Goal: Task Accomplishment & Management: Use online tool/utility

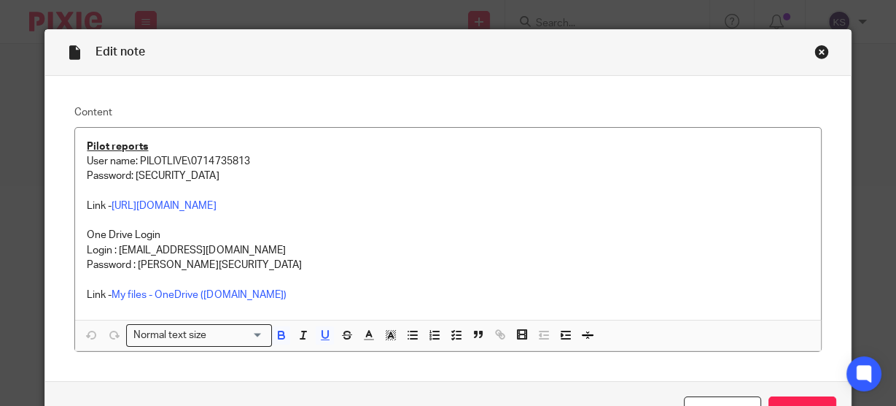
click at [815, 54] on div "Close this dialog window" at bounding box center [822, 51] width 15 height 15
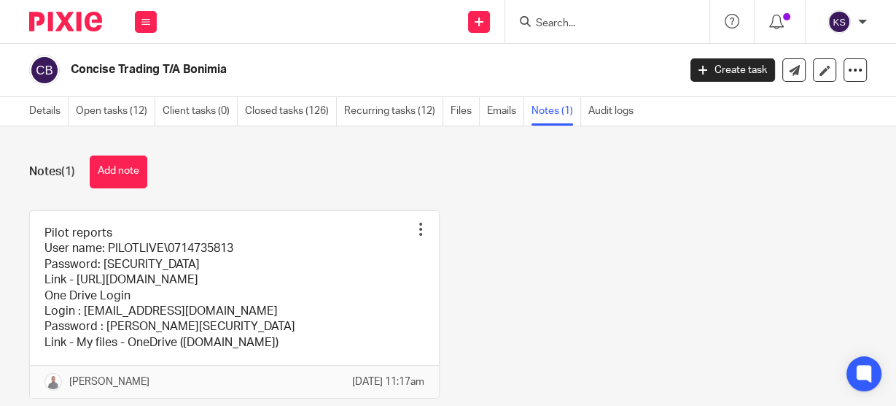
click at [56, 15] on img at bounding box center [65, 22] width 73 height 20
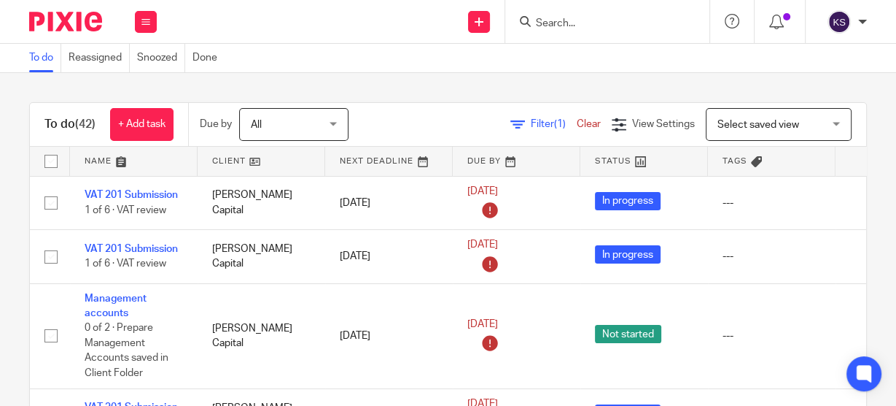
click at [591, 26] on input "Search" at bounding box center [600, 24] width 131 height 13
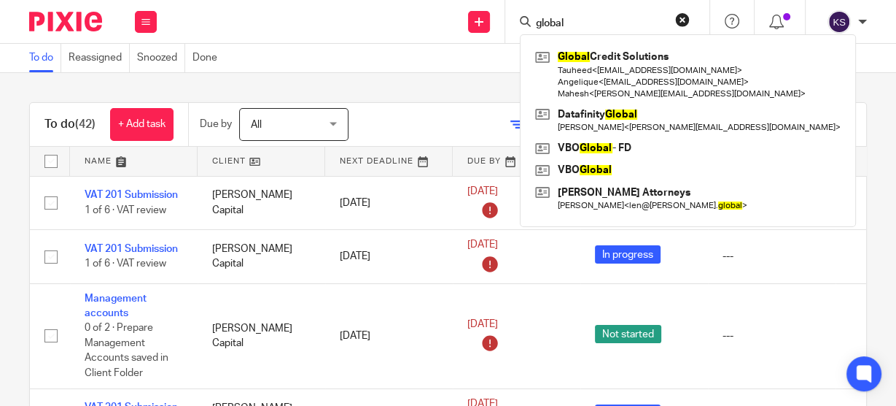
type input "global"
click button "submit" at bounding box center [0, 0] width 0 height 0
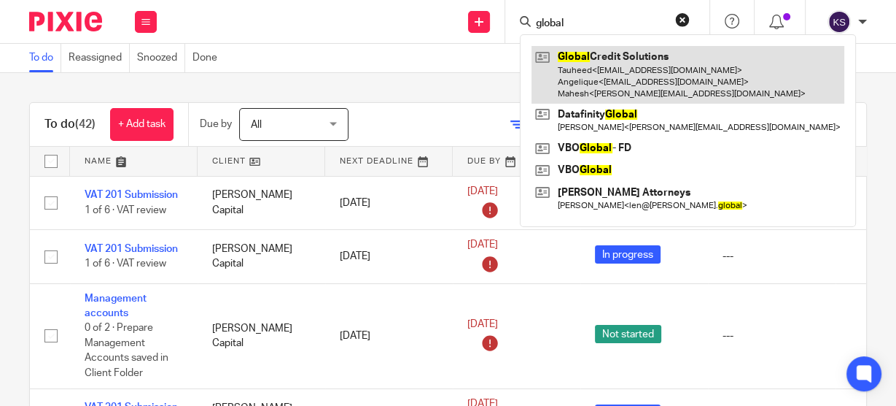
click at [624, 79] on link at bounding box center [688, 75] width 313 height 58
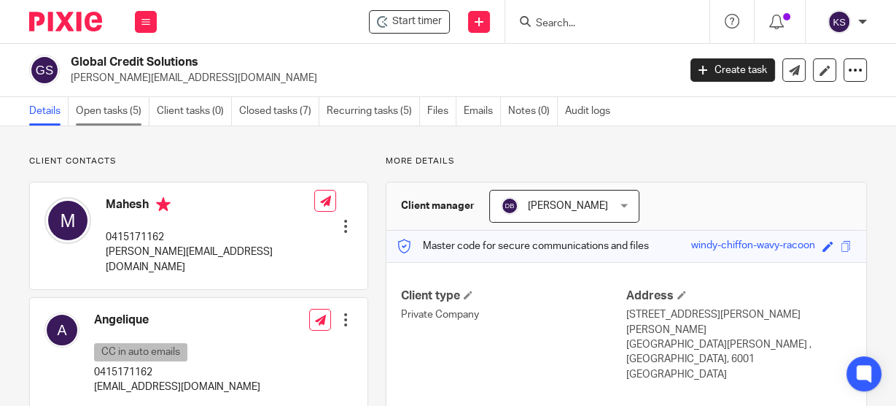
click at [126, 108] on link "Open tasks (5)" at bounding box center [113, 111] width 74 height 28
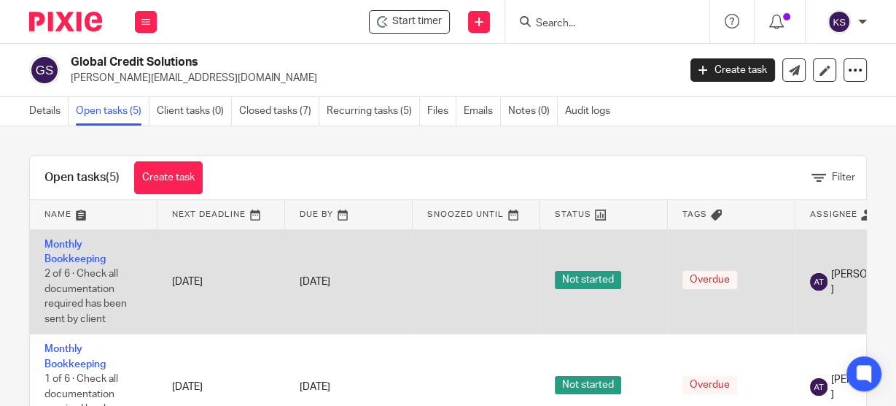
click at [77, 249] on td "Monthly Bookkeeping 2 of 6 · Check all documentation required has been sent by …" at bounding box center [94, 281] width 128 height 105
click at [73, 247] on link "Monthly Bookkeeping" at bounding box center [74, 251] width 61 height 25
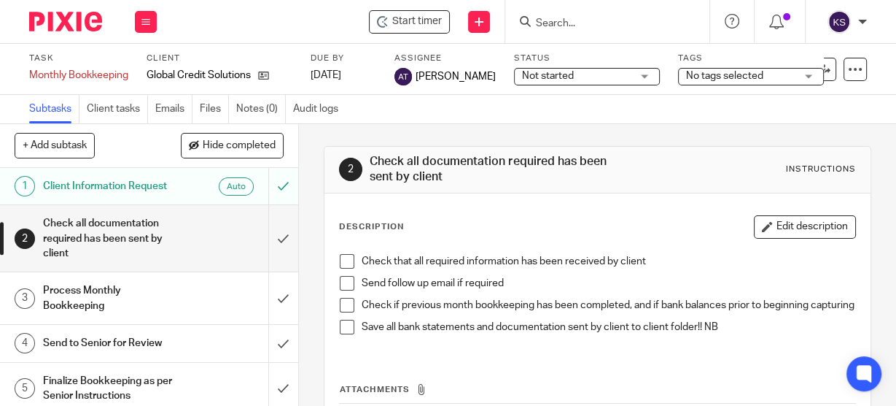
click at [344, 263] on span at bounding box center [347, 261] width 15 height 15
click at [349, 284] on span at bounding box center [347, 283] width 15 height 15
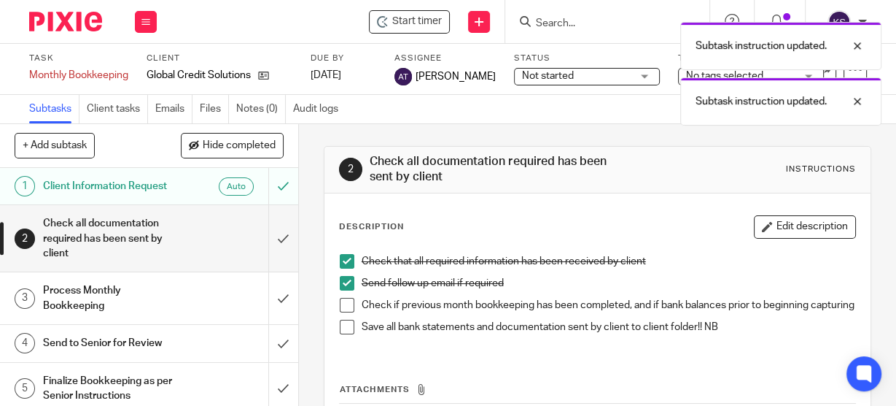
click at [342, 309] on span at bounding box center [347, 305] width 15 height 15
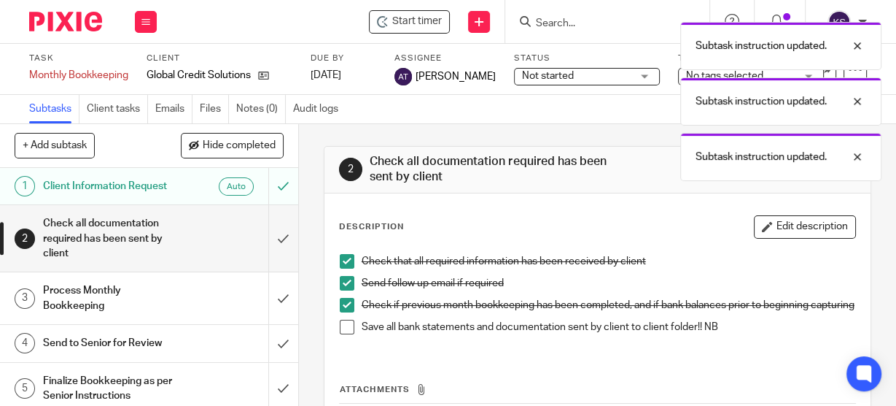
click at [344, 333] on span at bounding box center [347, 326] width 15 height 15
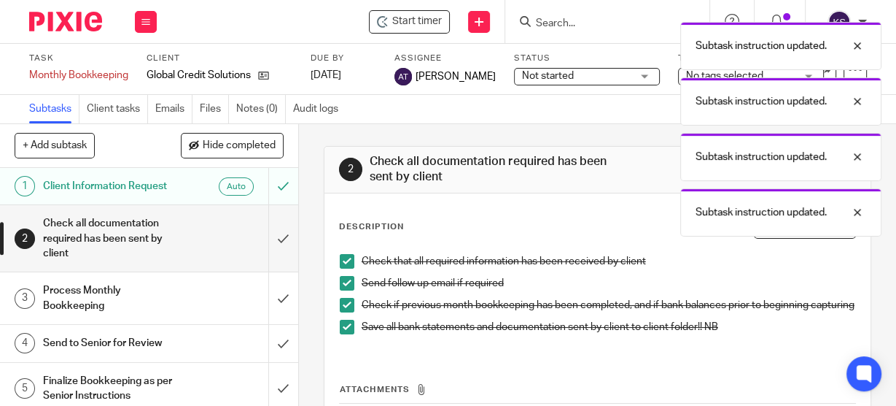
click at [255, 230] on link "2 Check all documentation required has been sent by client" at bounding box center [134, 238] width 268 height 66
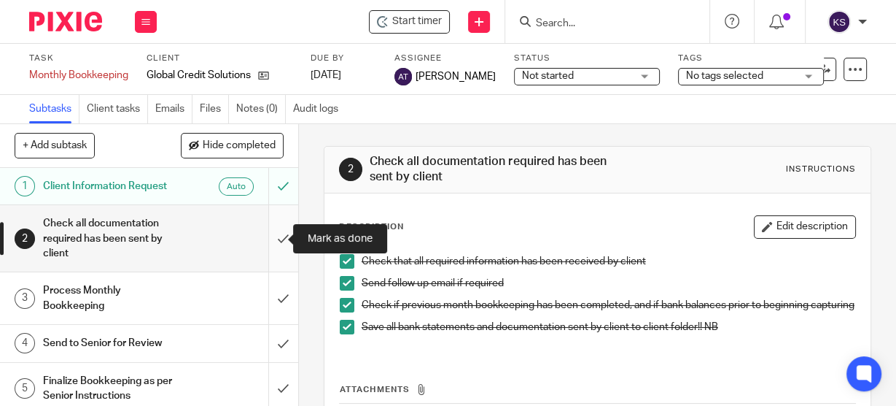
click at [270, 248] on input "submit" at bounding box center [149, 238] width 298 height 66
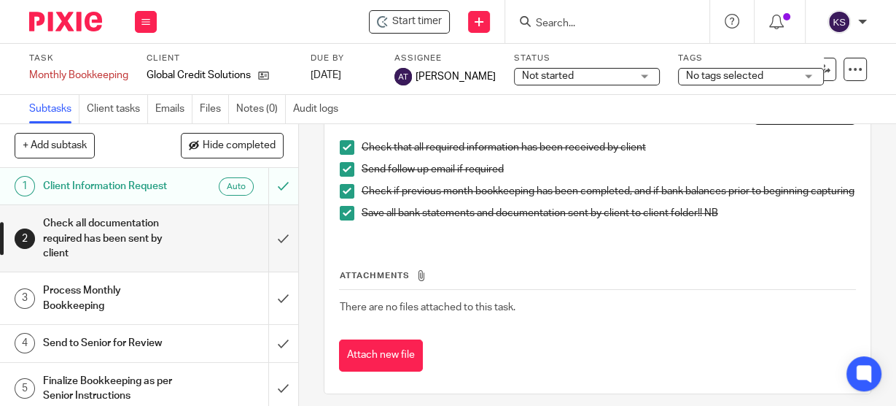
scroll to position [130, 0]
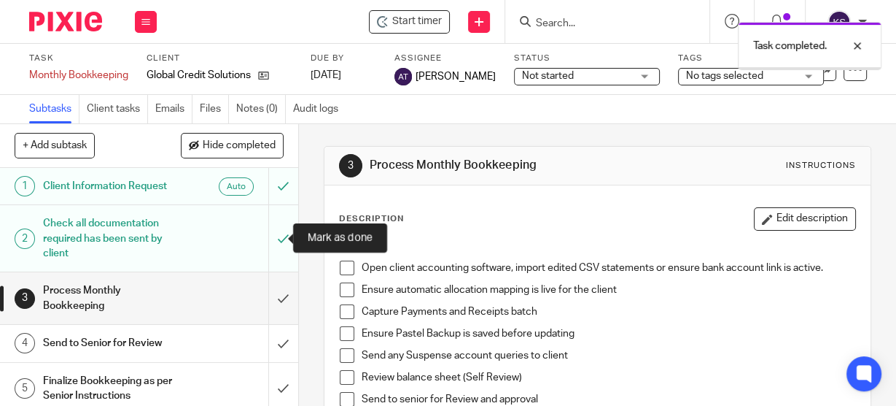
scroll to position [59, 0]
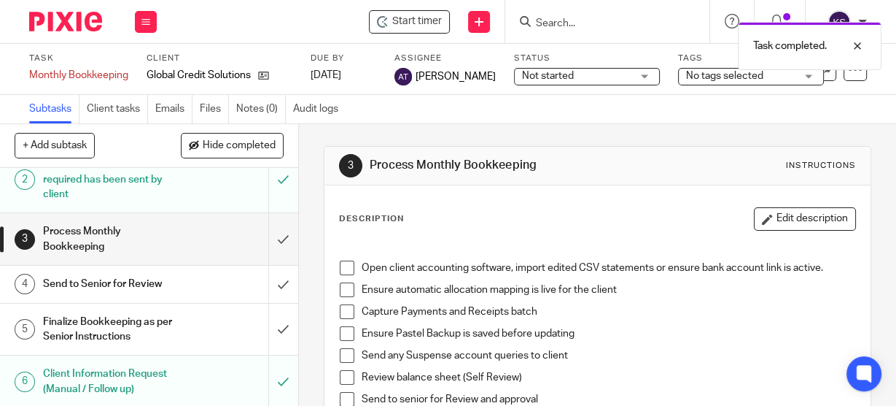
click at [343, 263] on span at bounding box center [347, 267] width 15 height 15
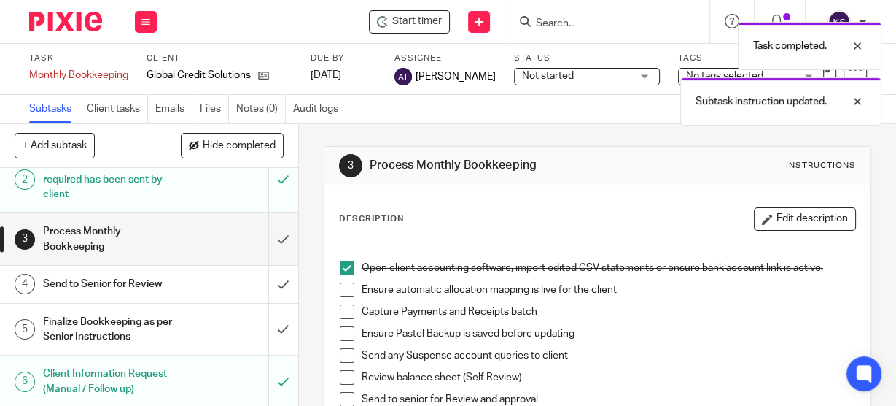
click at [333, 292] on div "Open client accounting software, import edited CSV statements or ensure bank ac…" at bounding box center [598, 372] width 530 height 267
click at [340, 294] on span at bounding box center [347, 289] width 15 height 15
click at [340, 301] on li "Ensure automatic allocation mapping is live for the client" at bounding box center [598, 293] width 516 height 22
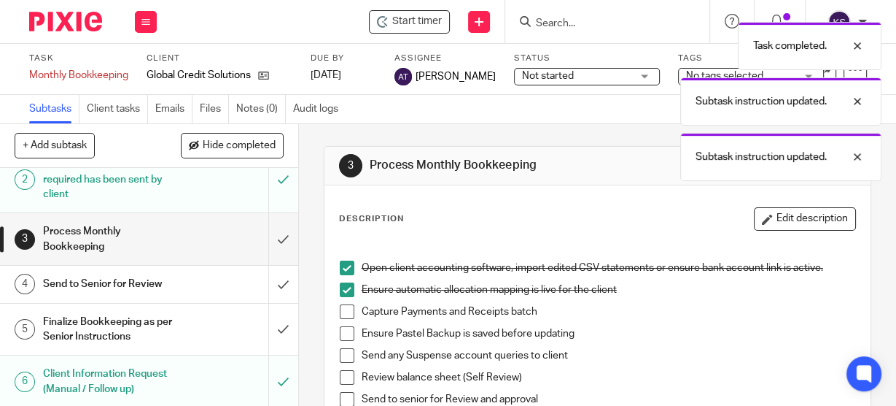
click at [341, 317] on span at bounding box center [347, 311] width 15 height 15
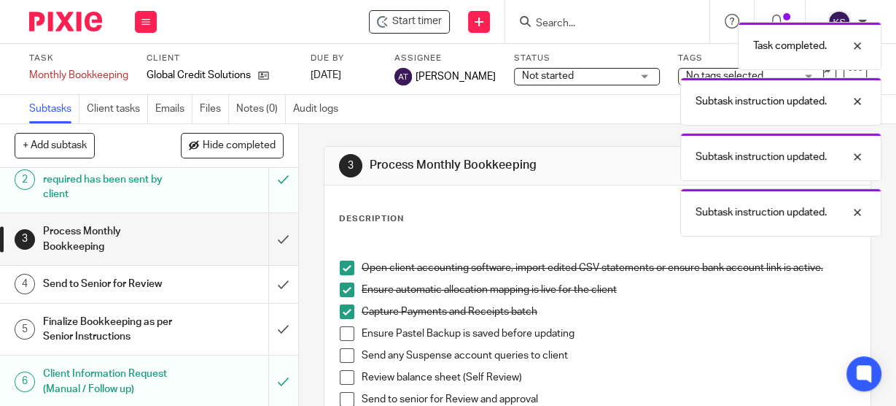
click at [343, 337] on span at bounding box center [347, 333] width 15 height 15
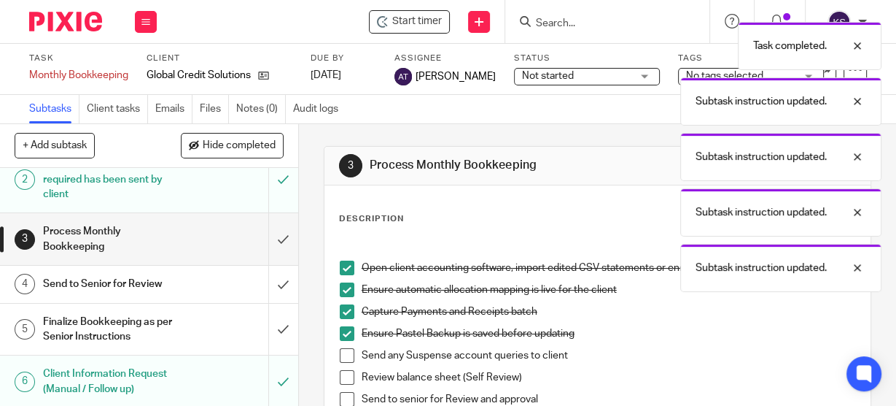
click at [343, 357] on span at bounding box center [347, 355] width 15 height 15
click at [344, 376] on span at bounding box center [347, 377] width 15 height 15
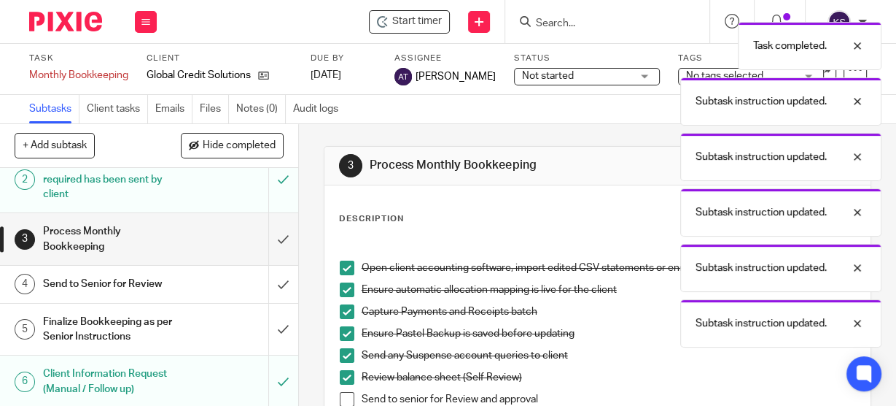
drag, startPoint x: 346, startPoint y: 395, endPoint x: 357, endPoint y: 384, distance: 15.0
click at [346, 395] on span at bounding box center [347, 399] width 15 height 15
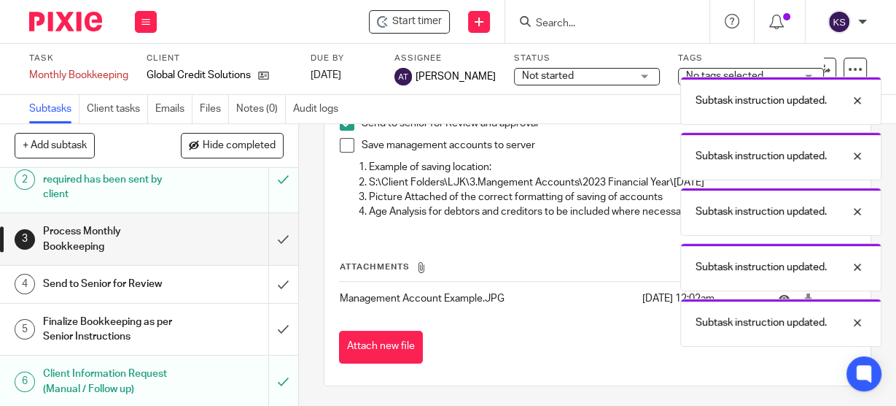
click at [346, 145] on span at bounding box center [347, 145] width 15 height 15
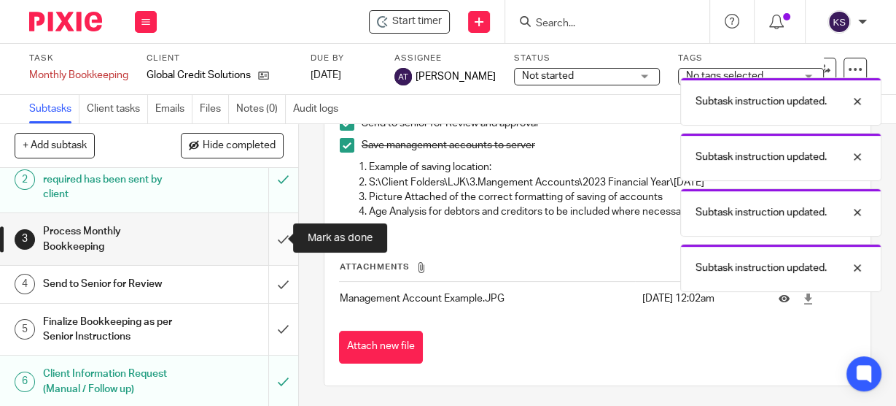
click at [281, 243] on input "submit" at bounding box center [149, 239] width 298 height 52
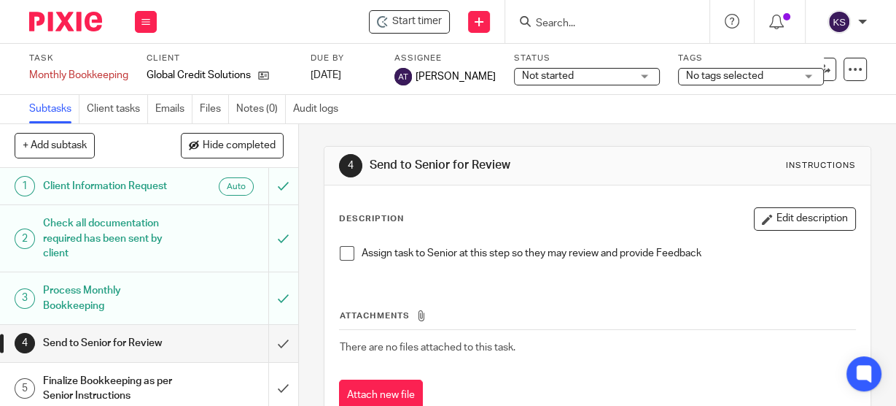
click at [346, 257] on span at bounding box center [347, 253] width 15 height 15
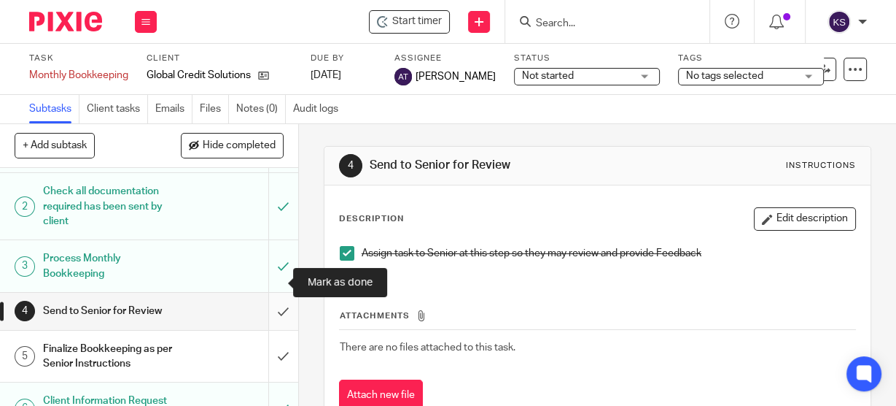
scroll to position [59, 0]
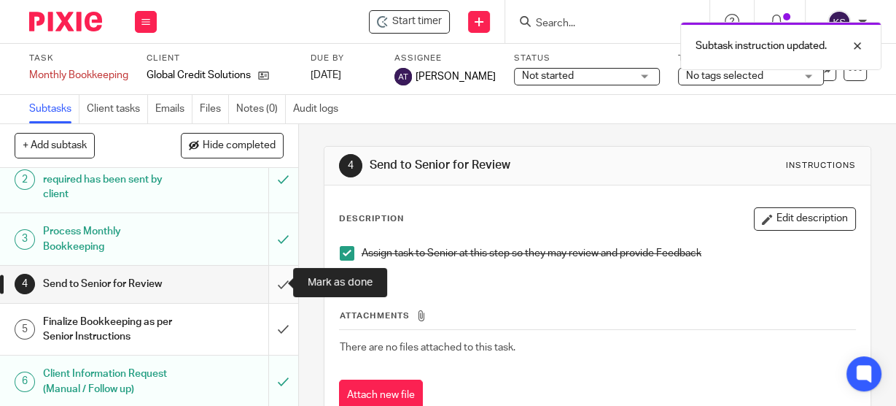
click at [263, 284] on input "submit" at bounding box center [149, 284] width 298 height 36
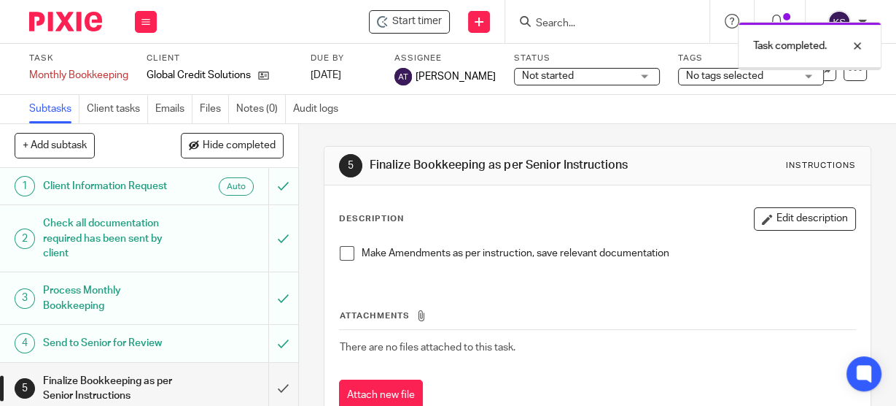
scroll to position [57, 0]
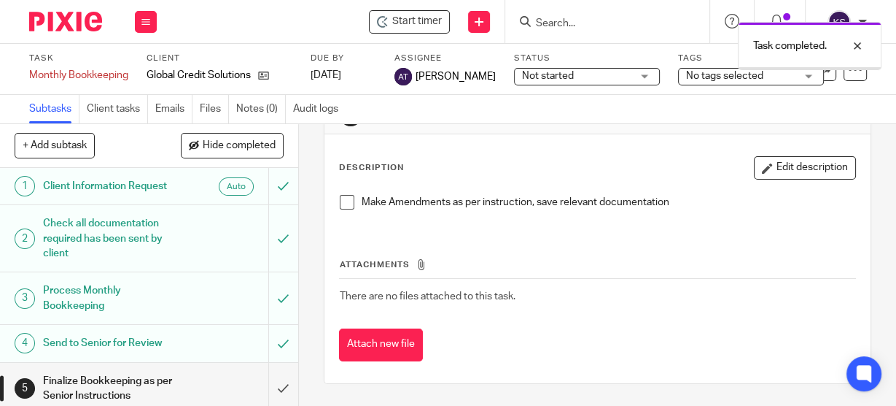
click at [342, 208] on span at bounding box center [347, 202] width 15 height 15
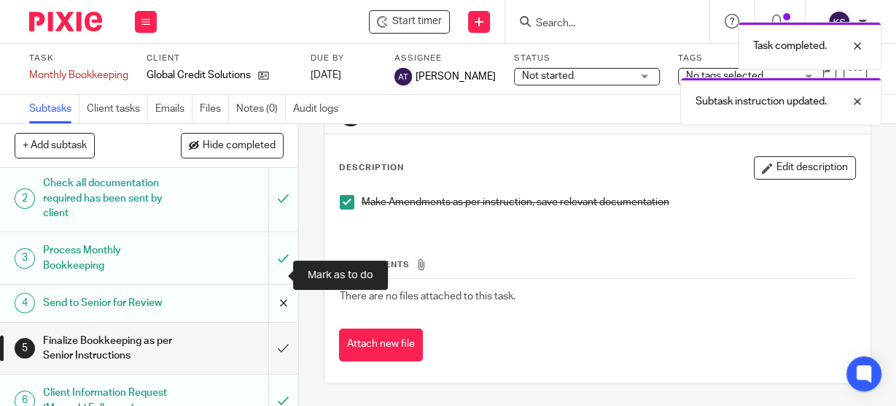
scroll to position [59, 0]
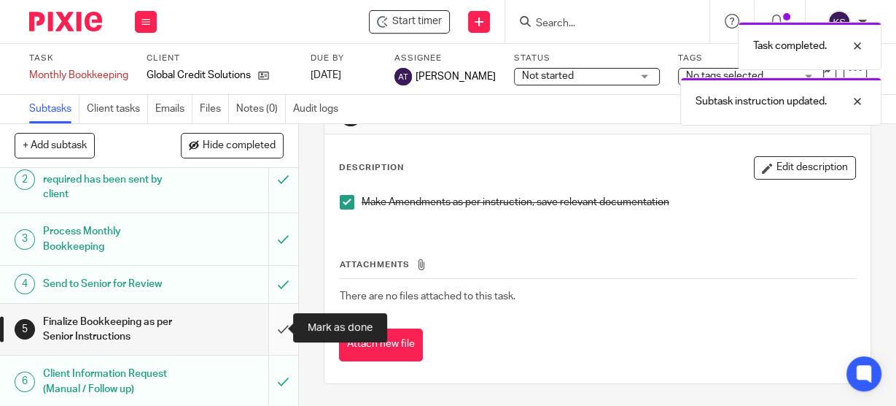
click at [262, 324] on input "submit" at bounding box center [149, 329] width 298 height 52
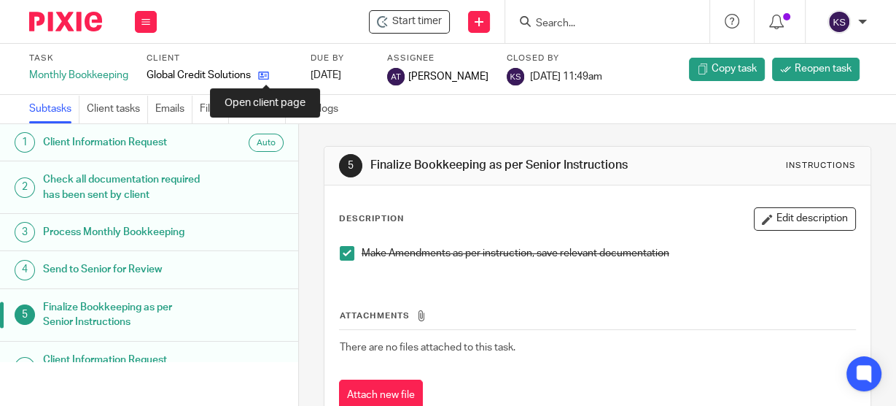
click at [260, 76] on icon at bounding box center [263, 75] width 11 height 11
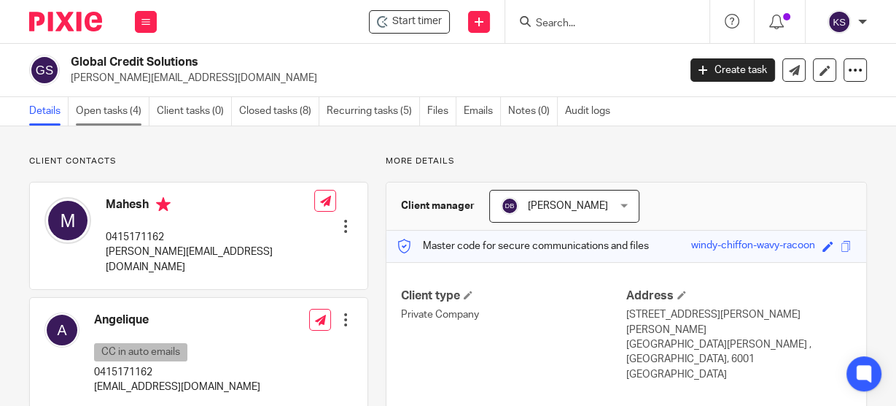
click at [115, 112] on link "Open tasks (4)" at bounding box center [113, 111] width 74 height 28
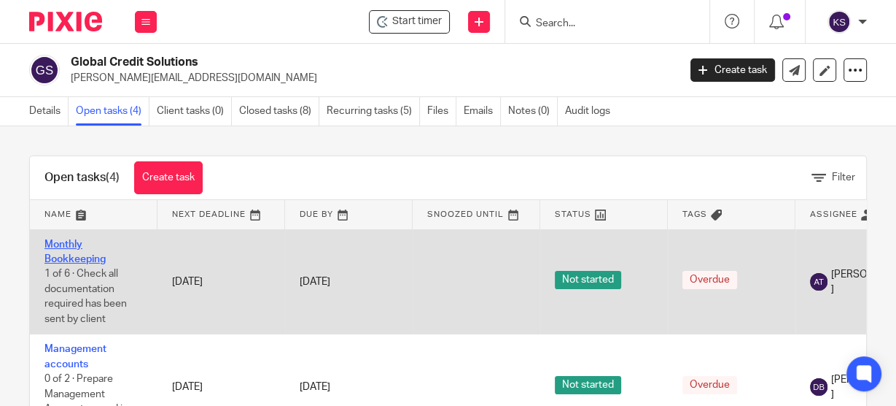
click at [52, 247] on link "Monthly Bookkeeping" at bounding box center [74, 251] width 61 height 25
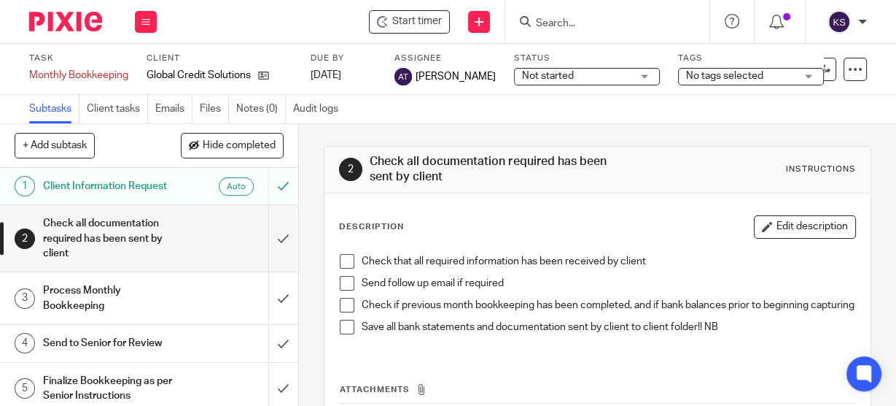
click at [347, 260] on span at bounding box center [347, 261] width 15 height 15
click at [348, 286] on span at bounding box center [347, 283] width 15 height 15
click at [344, 302] on span at bounding box center [347, 305] width 15 height 15
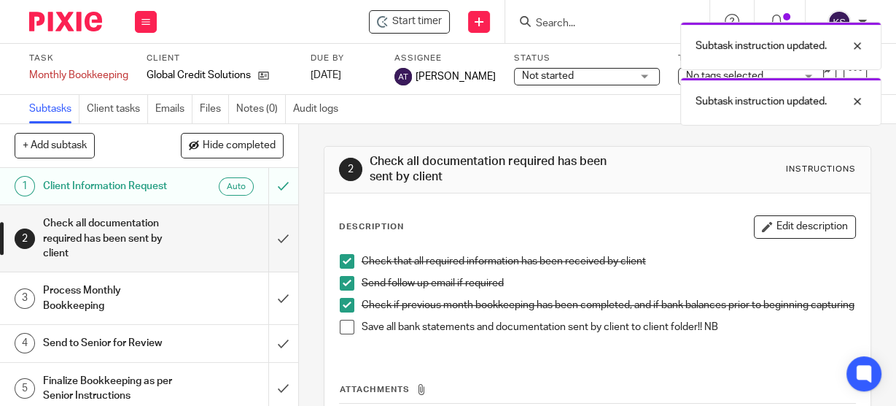
click at [345, 331] on span at bounding box center [347, 326] width 15 height 15
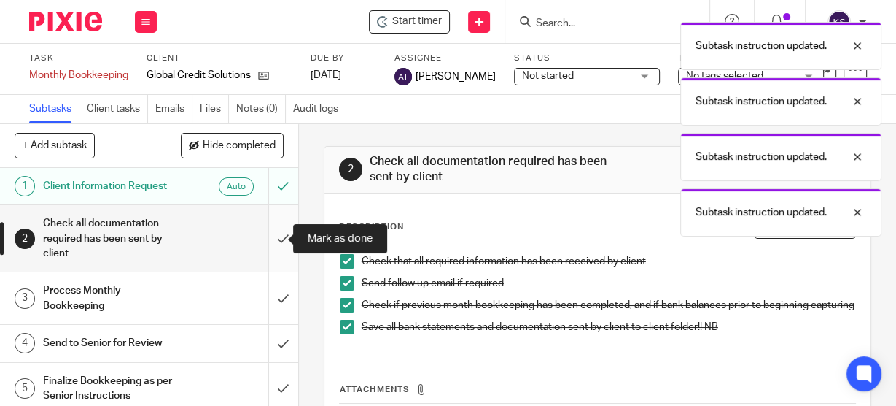
click at [271, 236] on input "submit" at bounding box center [149, 238] width 298 height 66
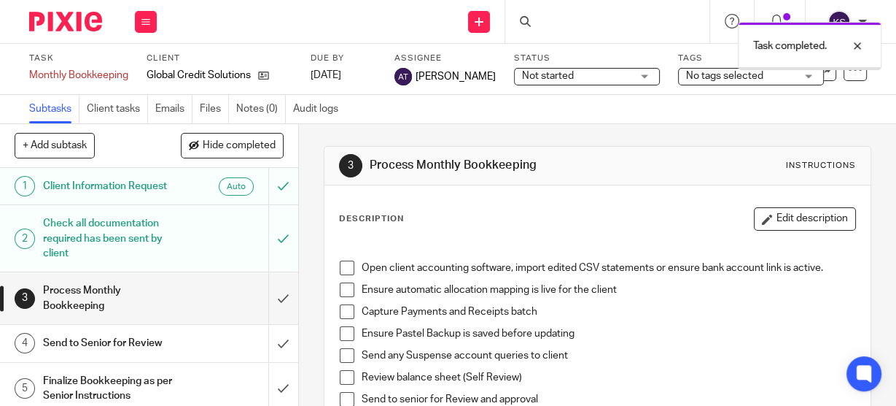
scroll to position [59, 0]
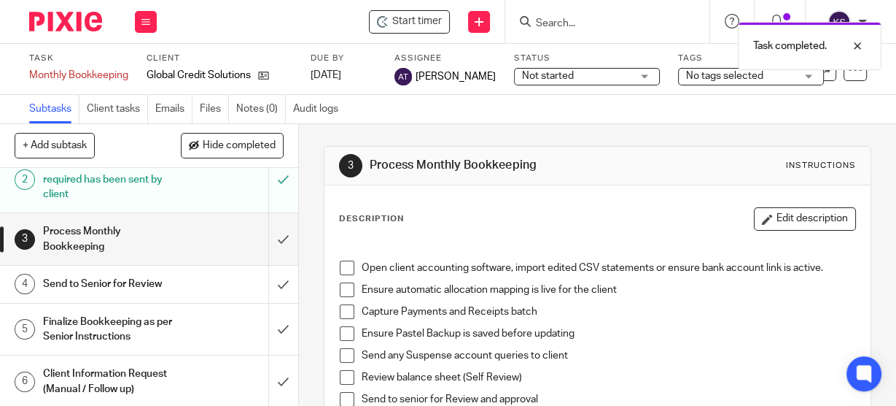
click at [349, 264] on span at bounding box center [347, 267] width 15 height 15
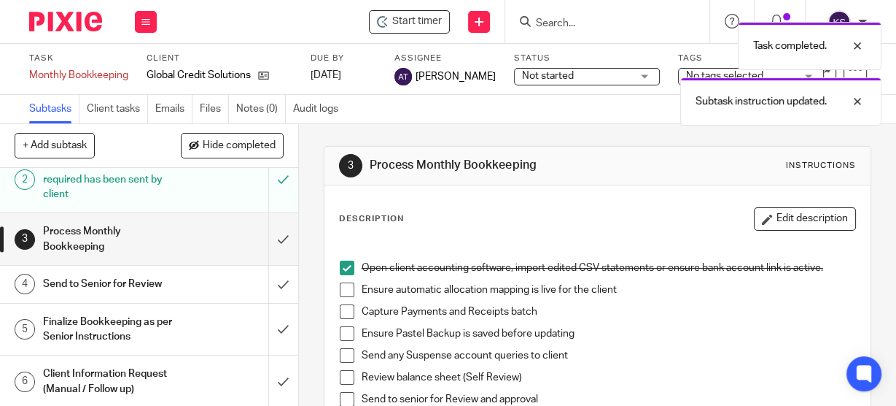
click at [344, 287] on span at bounding box center [347, 289] width 15 height 15
click at [348, 309] on span at bounding box center [347, 311] width 15 height 15
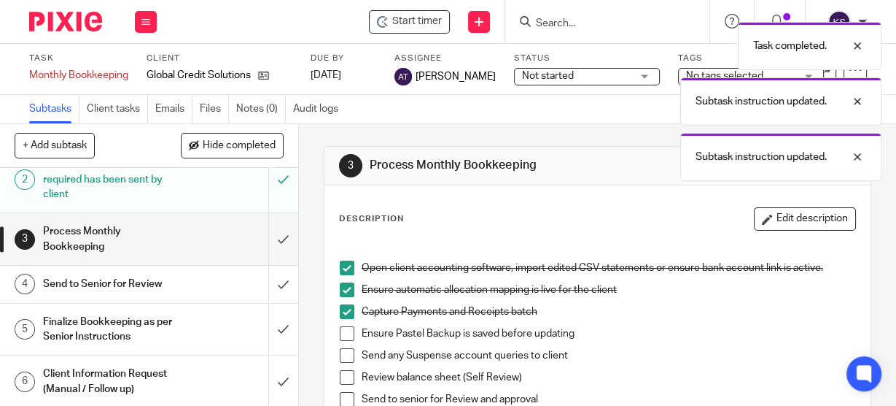
click at [344, 336] on span at bounding box center [347, 333] width 15 height 15
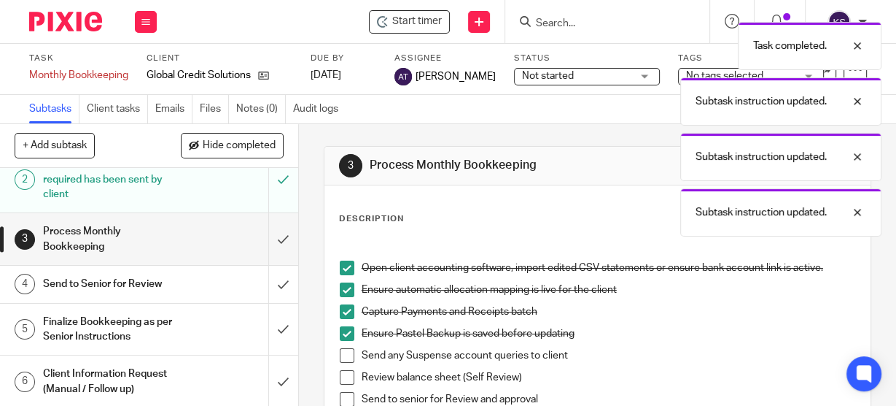
click at [342, 359] on span at bounding box center [347, 355] width 15 height 15
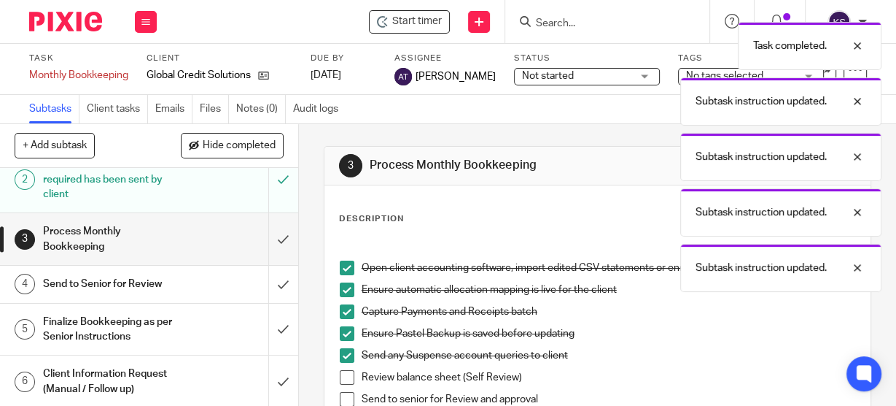
click at [350, 376] on span at bounding box center [347, 377] width 15 height 15
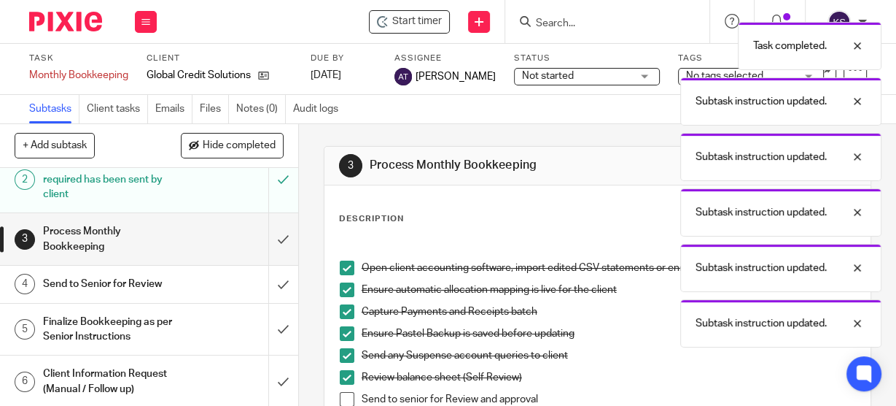
click at [344, 401] on span at bounding box center [347, 399] width 15 height 15
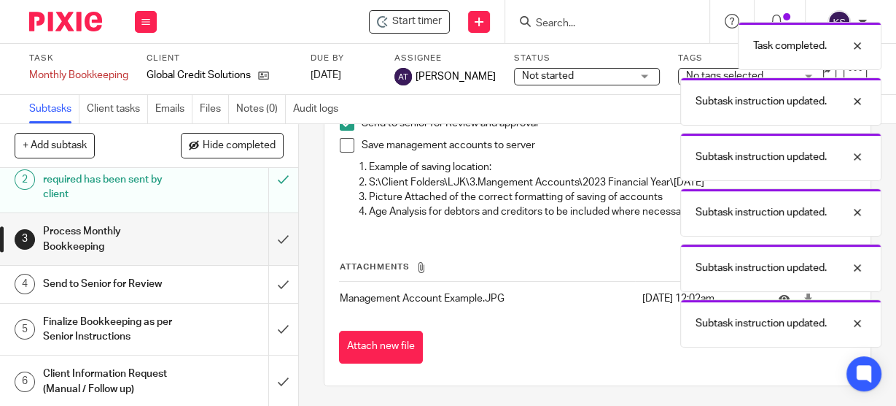
click at [340, 147] on span at bounding box center [347, 145] width 15 height 15
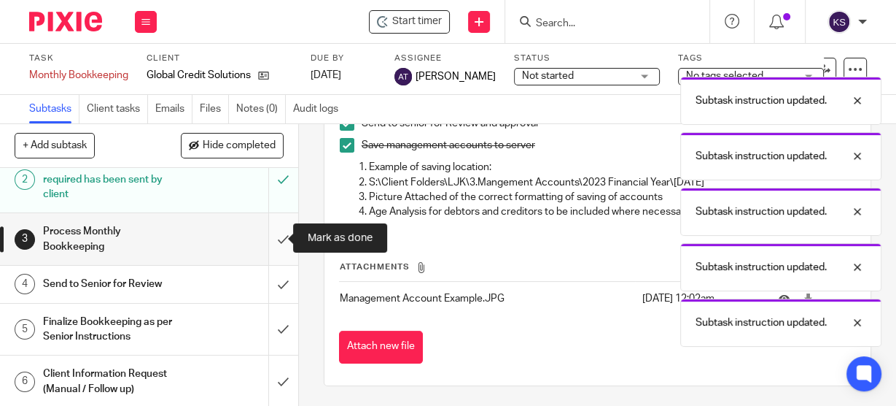
click at [269, 243] on input "submit" at bounding box center [149, 239] width 298 height 52
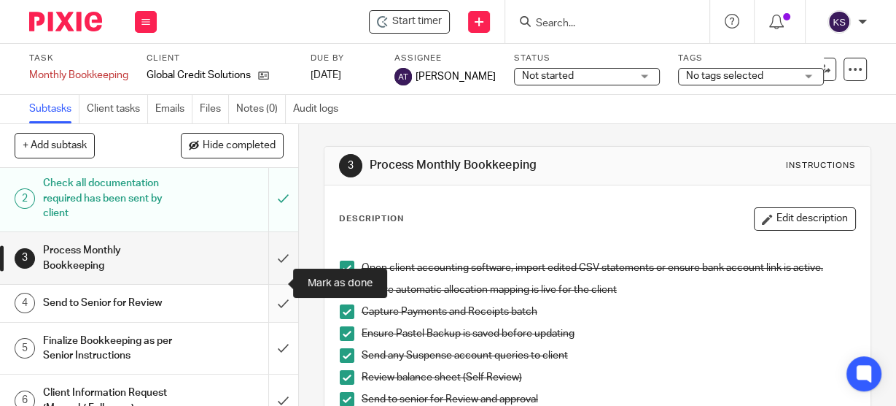
scroll to position [59, 0]
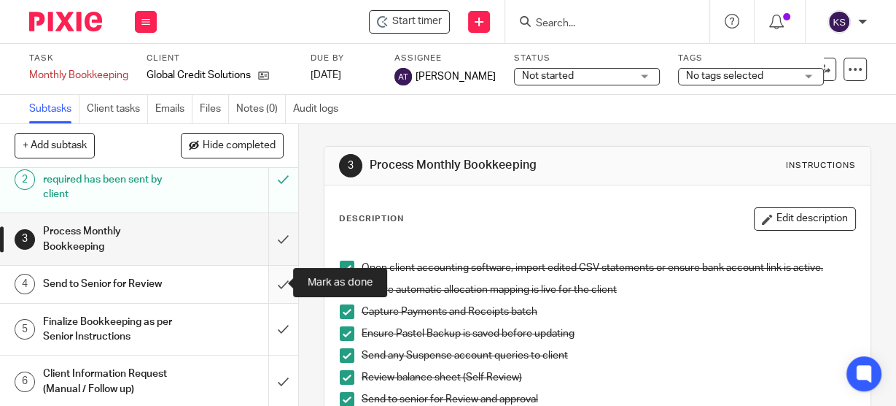
click at [262, 283] on input "submit" at bounding box center [149, 284] width 298 height 36
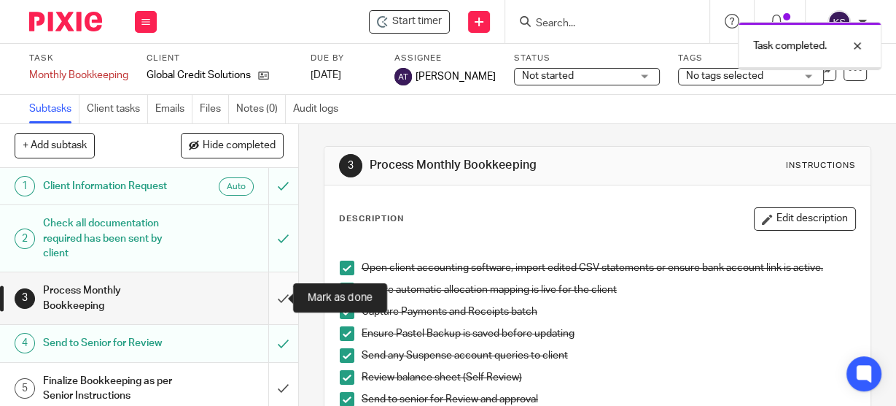
click at [266, 291] on input "submit" at bounding box center [149, 298] width 298 height 52
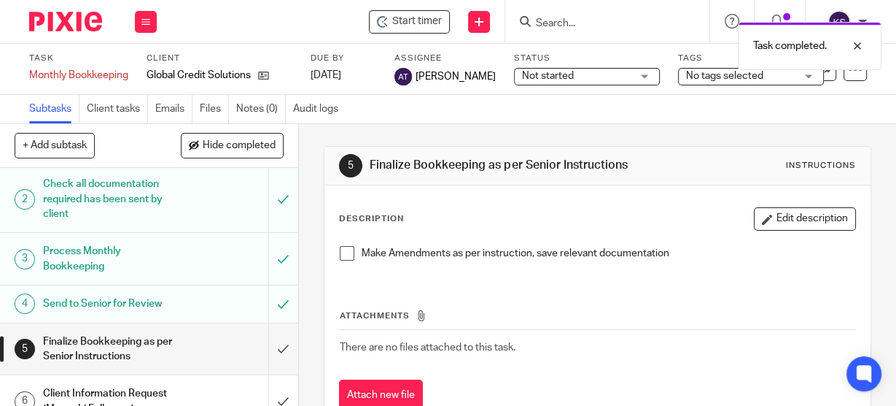
scroll to position [59, 0]
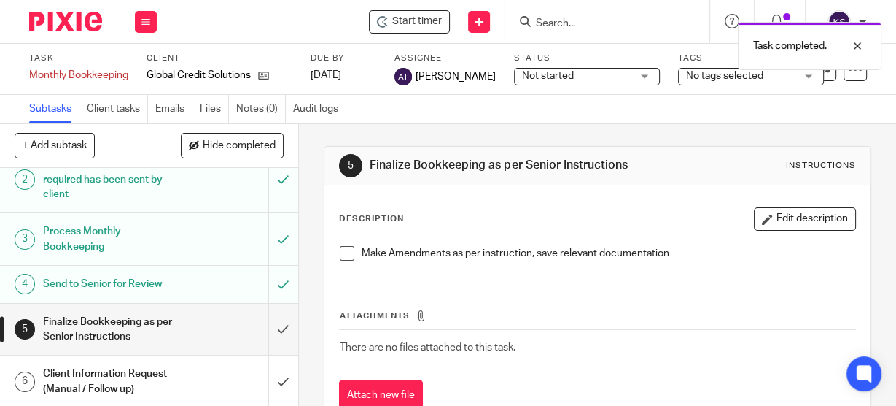
click at [342, 260] on span at bounding box center [347, 253] width 15 height 15
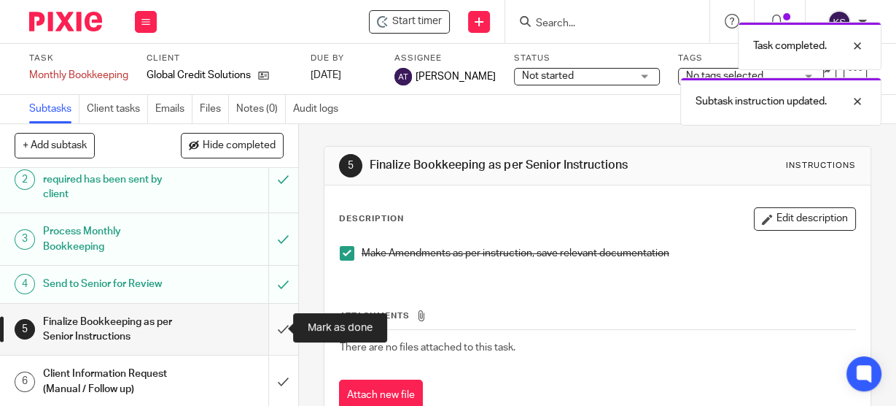
click at [279, 317] on input "submit" at bounding box center [149, 329] width 298 height 52
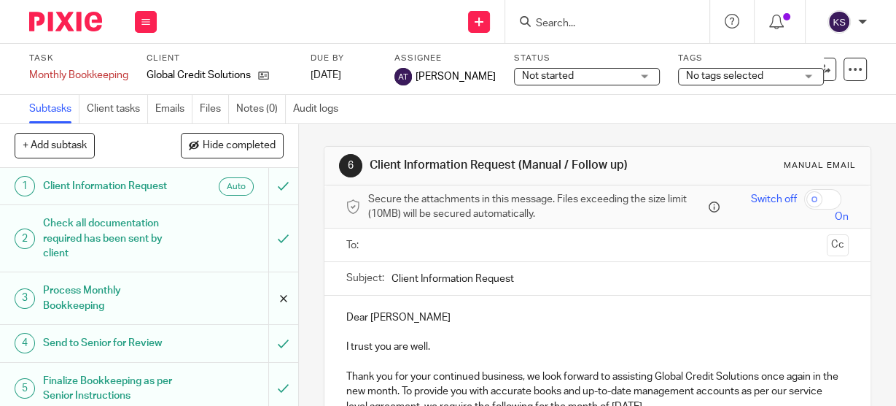
scroll to position [59, 0]
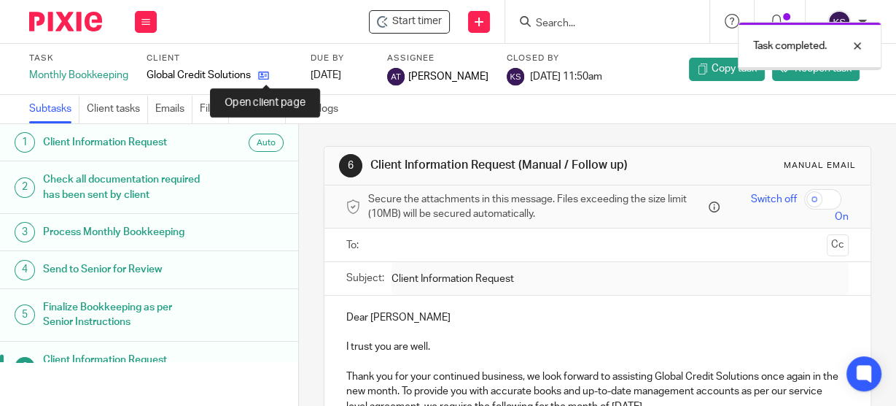
drag, startPoint x: 0, startPoint y: 0, endPoint x: 266, endPoint y: 71, distance: 275.0
click at [266, 71] on icon at bounding box center [263, 75] width 11 height 11
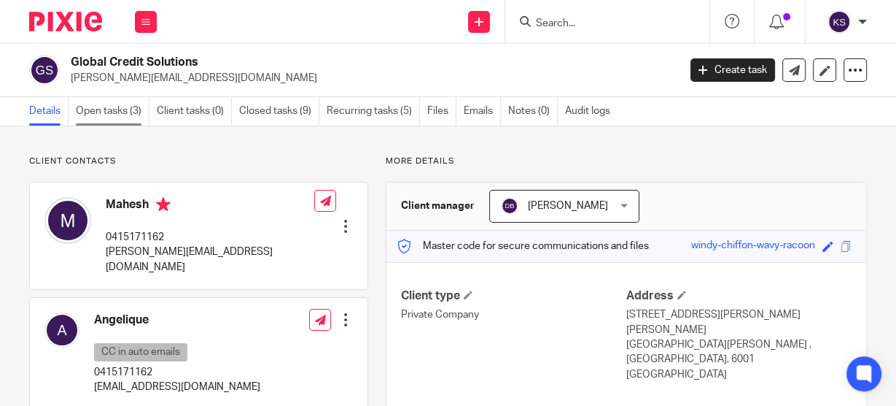
click at [129, 116] on link "Open tasks (3)" at bounding box center [113, 111] width 74 height 28
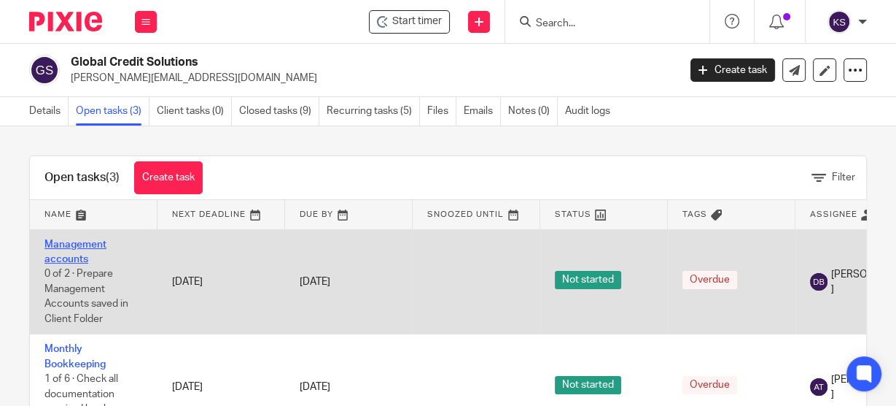
click at [72, 245] on link "Management accounts" at bounding box center [75, 251] width 62 height 25
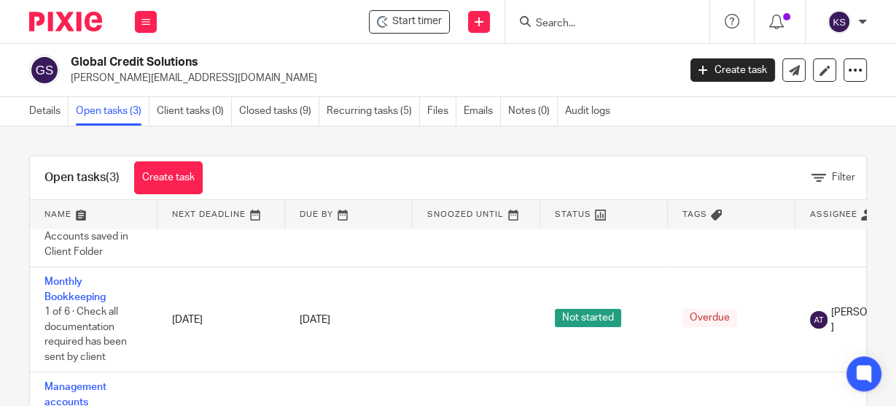
scroll to position [89, 0]
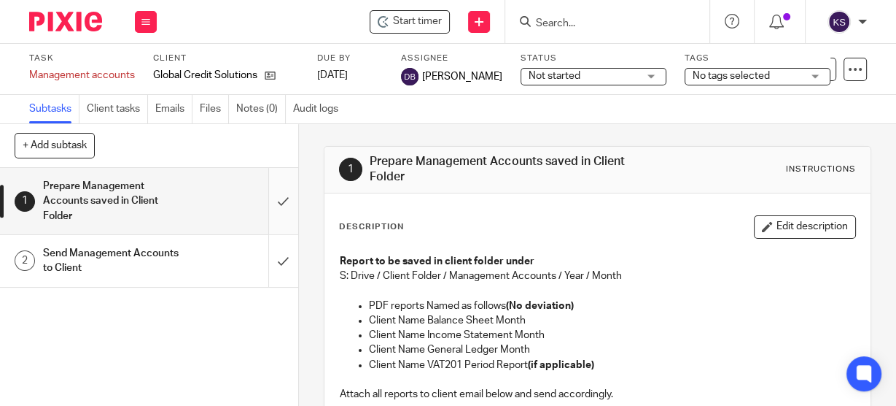
click at [277, 201] on input "submit" at bounding box center [149, 201] width 298 height 66
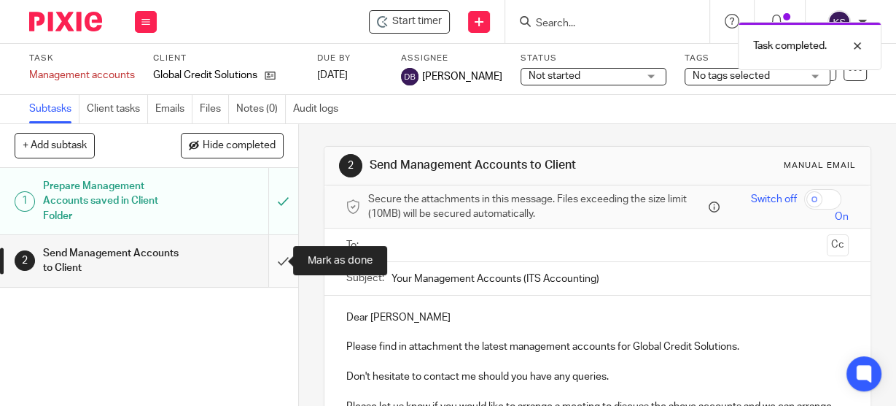
click at [271, 263] on input "submit" at bounding box center [149, 261] width 298 height 52
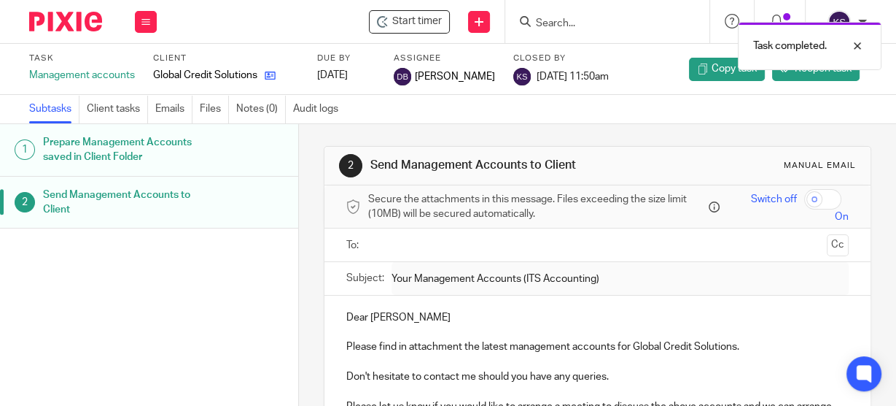
click at [264, 71] on link at bounding box center [266, 75] width 18 height 15
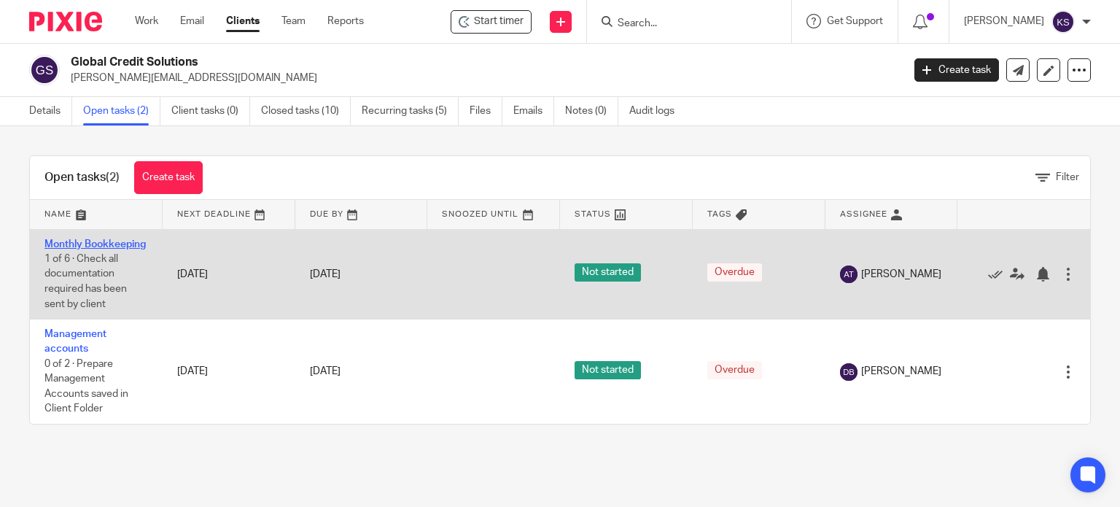
click at [76, 246] on link "Monthly Bookkeeping" at bounding box center [94, 244] width 101 height 10
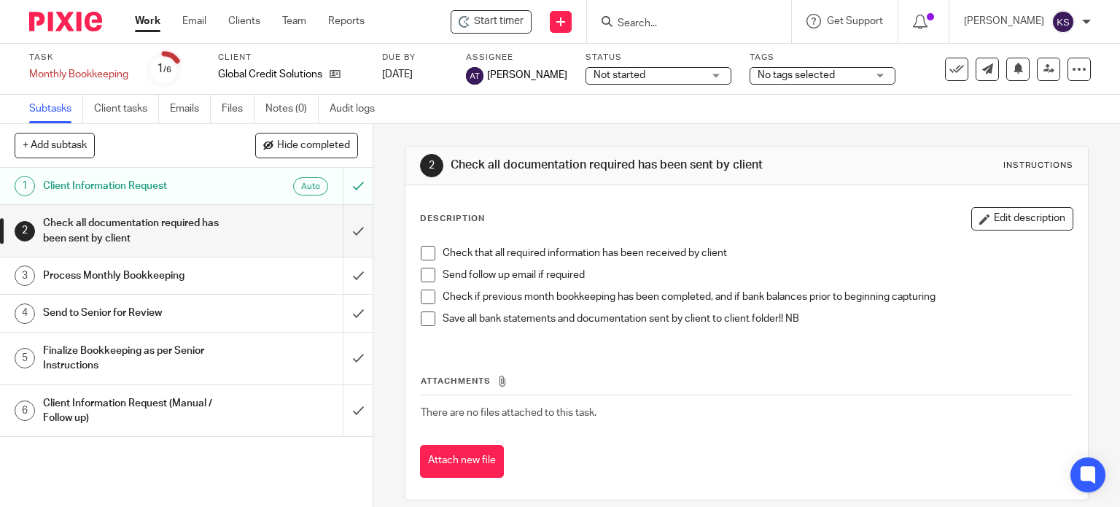
click at [425, 255] on span at bounding box center [428, 253] width 15 height 15
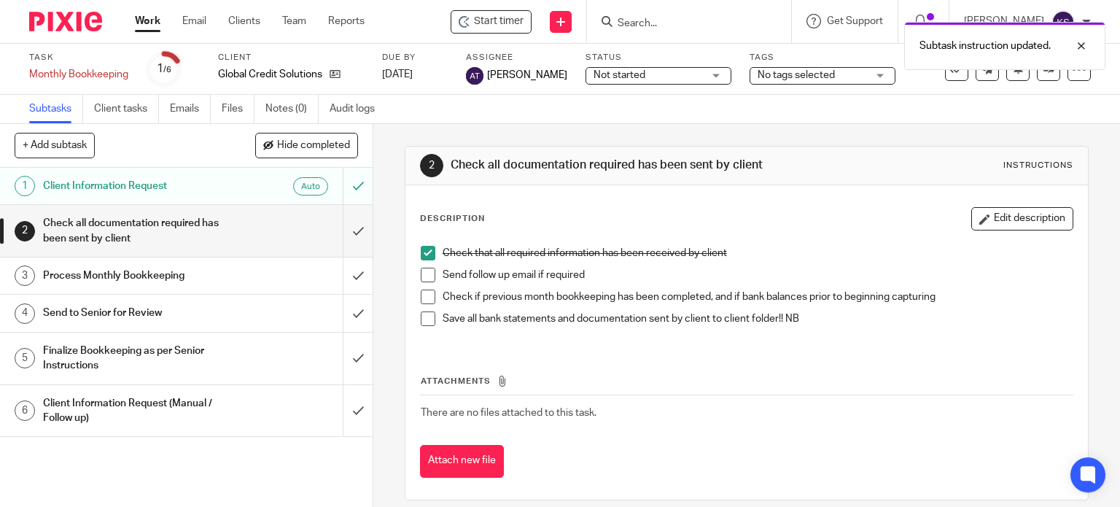
click at [421, 272] on span at bounding box center [428, 275] width 15 height 15
click at [423, 297] on span at bounding box center [428, 297] width 15 height 15
click at [423, 324] on span at bounding box center [428, 318] width 15 height 15
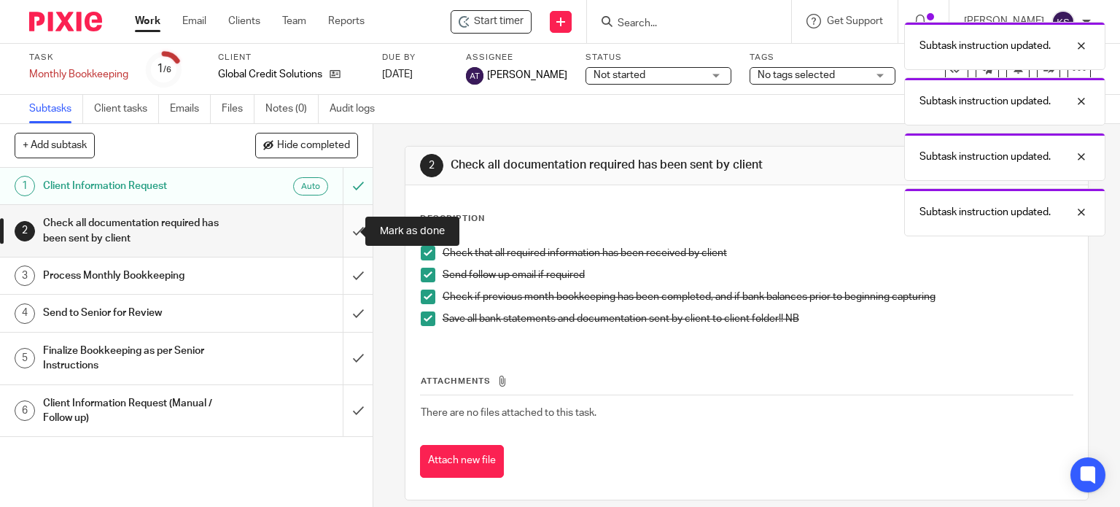
click at [351, 227] on input "submit" at bounding box center [186, 231] width 373 height 52
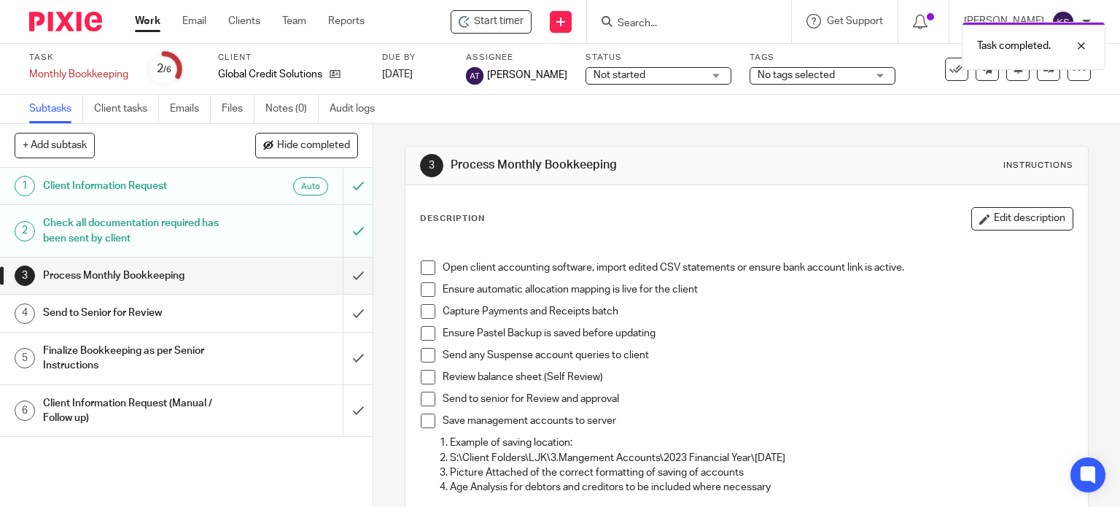
click at [425, 265] on span at bounding box center [428, 267] width 15 height 15
click at [421, 289] on span at bounding box center [428, 289] width 15 height 15
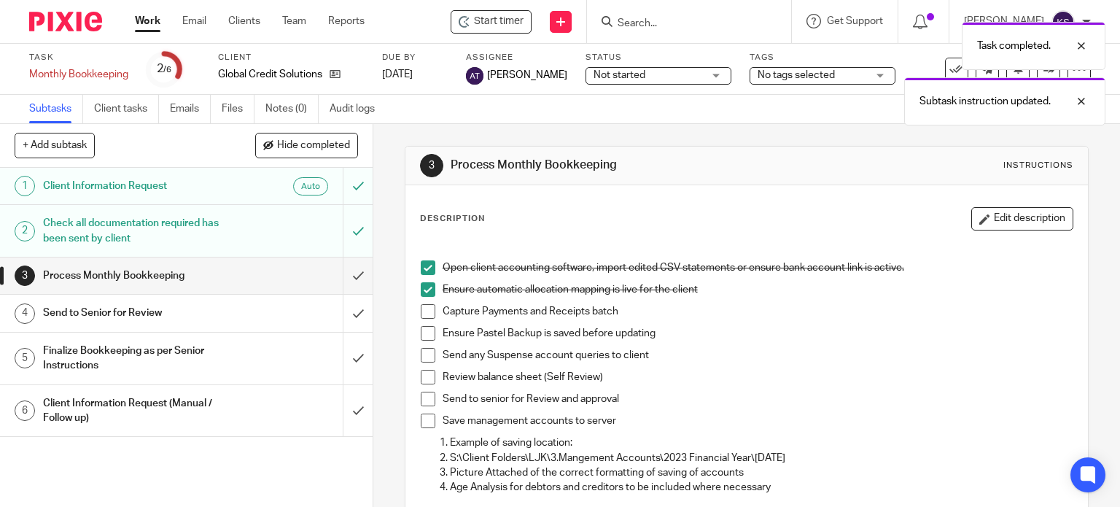
click at [421, 319] on li "Capture Payments and Receipts batch" at bounding box center [747, 315] width 653 height 22
click at [421, 309] on span at bounding box center [428, 311] width 15 height 15
click at [426, 330] on span at bounding box center [428, 333] width 15 height 15
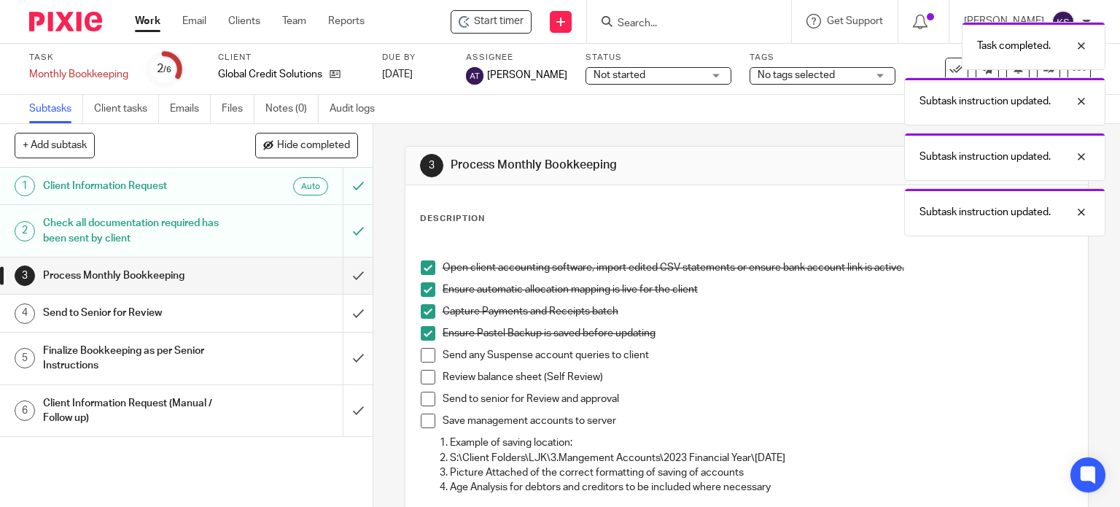
click at [423, 355] on span at bounding box center [428, 355] width 15 height 15
click at [425, 373] on span at bounding box center [428, 377] width 15 height 15
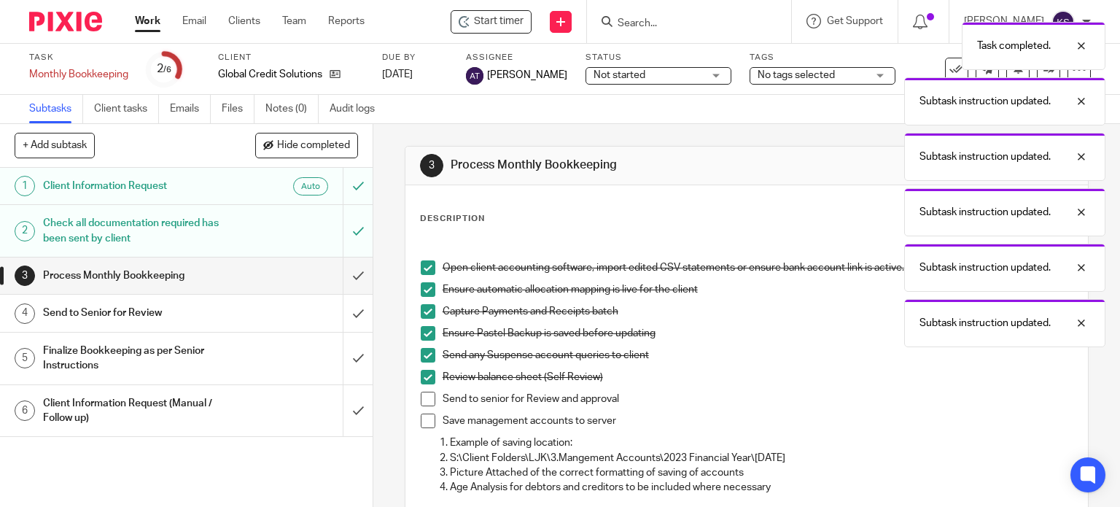
click at [421, 392] on span at bounding box center [428, 399] width 15 height 15
click at [426, 419] on span at bounding box center [428, 421] width 15 height 15
click at [351, 268] on input "submit" at bounding box center [186, 275] width 373 height 36
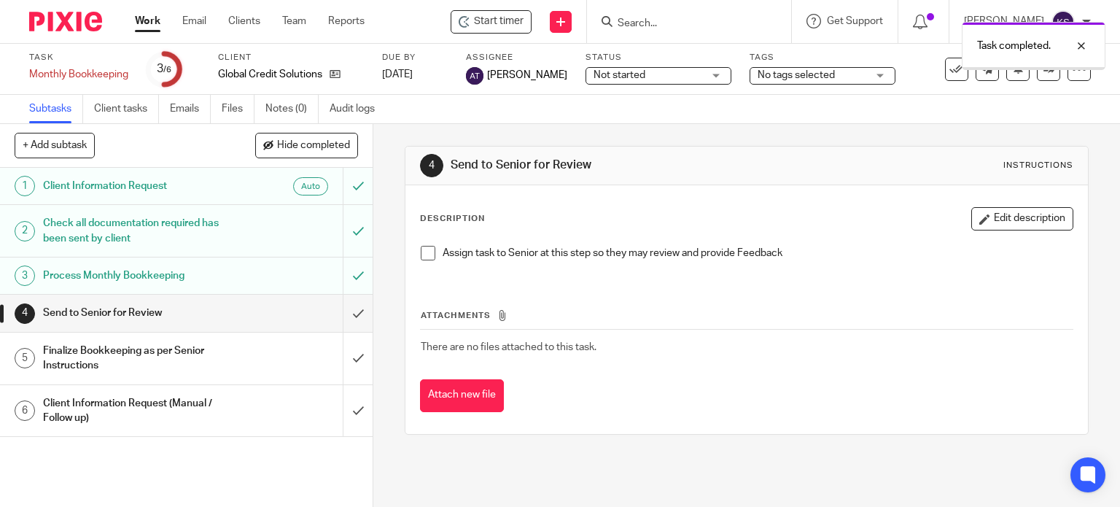
click at [425, 250] on span at bounding box center [428, 253] width 15 height 15
click at [352, 307] on input "submit" at bounding box center [186, 313] width 373 height 36
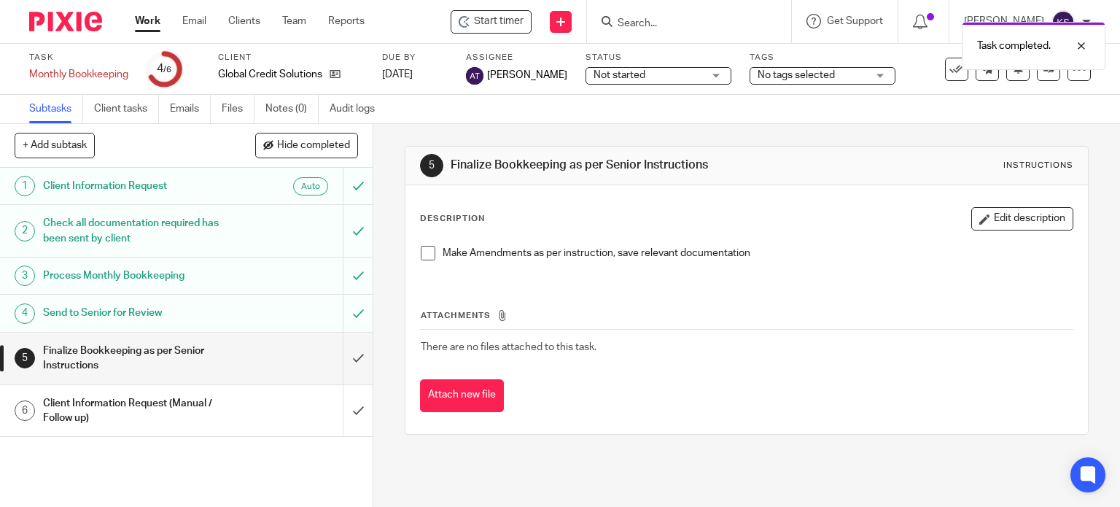
click at [423, 252] on span at bounding box center [428, 253] width 15 height 15
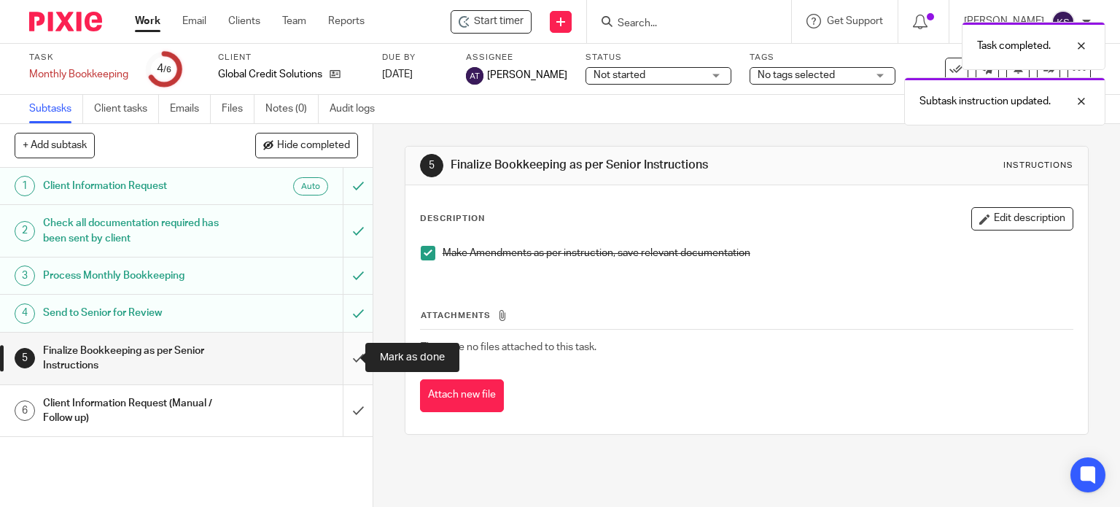
click at [352, 355] on input "submit" at bounding box center [186, 359] width 373 height 52
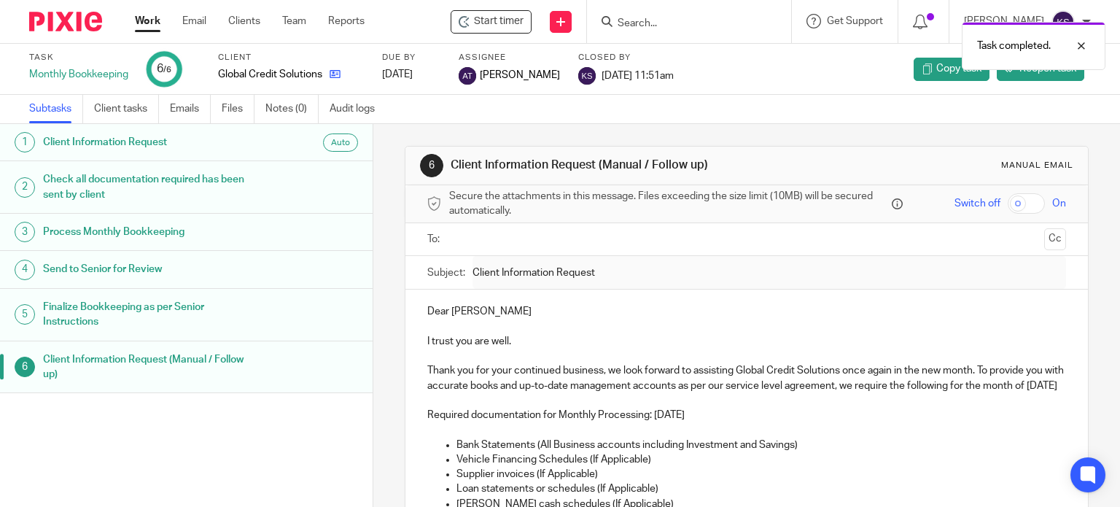
click at [341, 78] on icon at bounding box center [335, 74] width 11 height 11
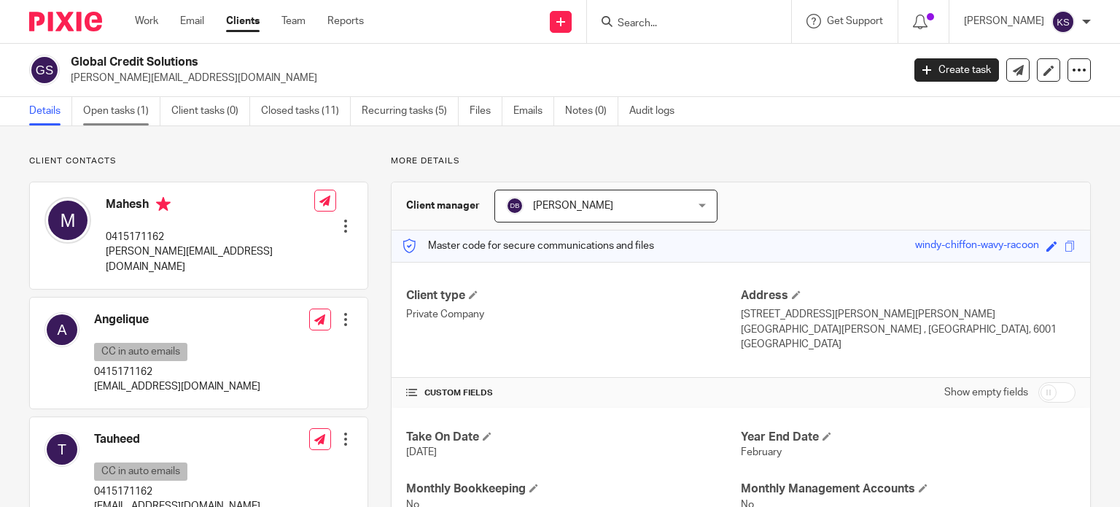
click at [123, 112] on link "Open tasks (1)" at bounding box center [121, 111] width 77 height 28
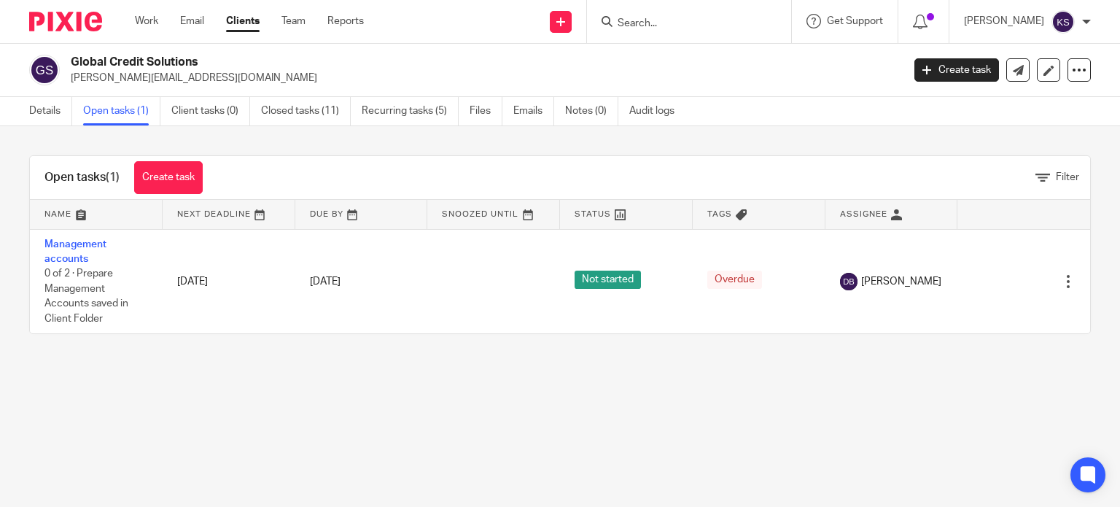
click at [38, 227] on link at bounding box center [96, 214] width 133 height 29
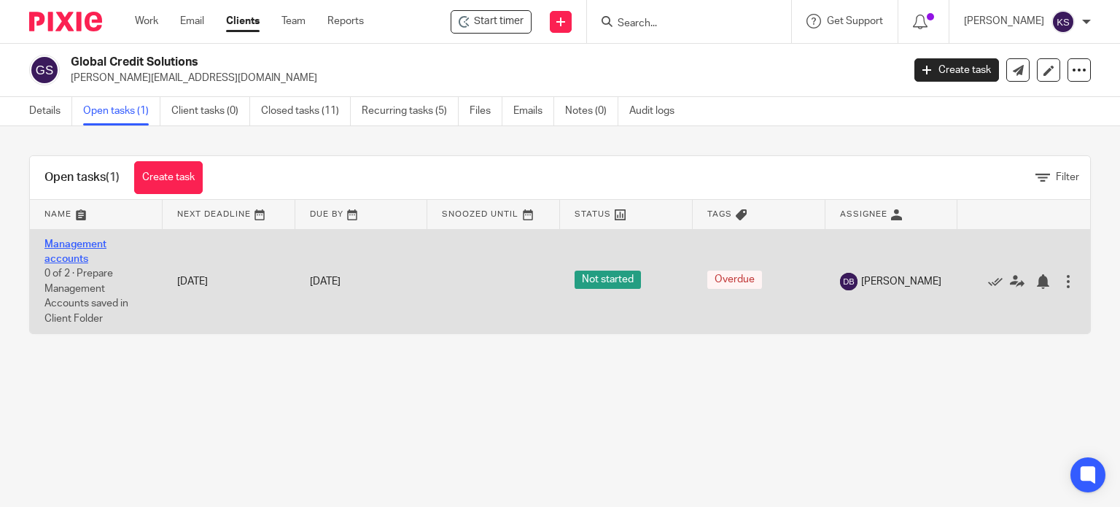
click at [58, 245] on link "Management accounts" at bounding box center [75, 251] width 62 height 25
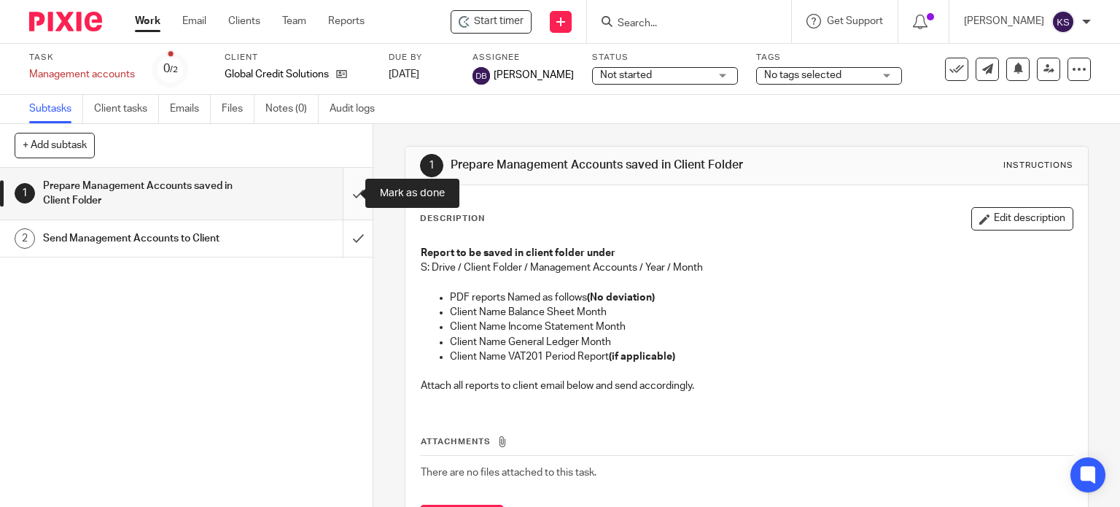
click at [333, 186] on input "submit" at bounding box center [186, 194] width 373 height 52
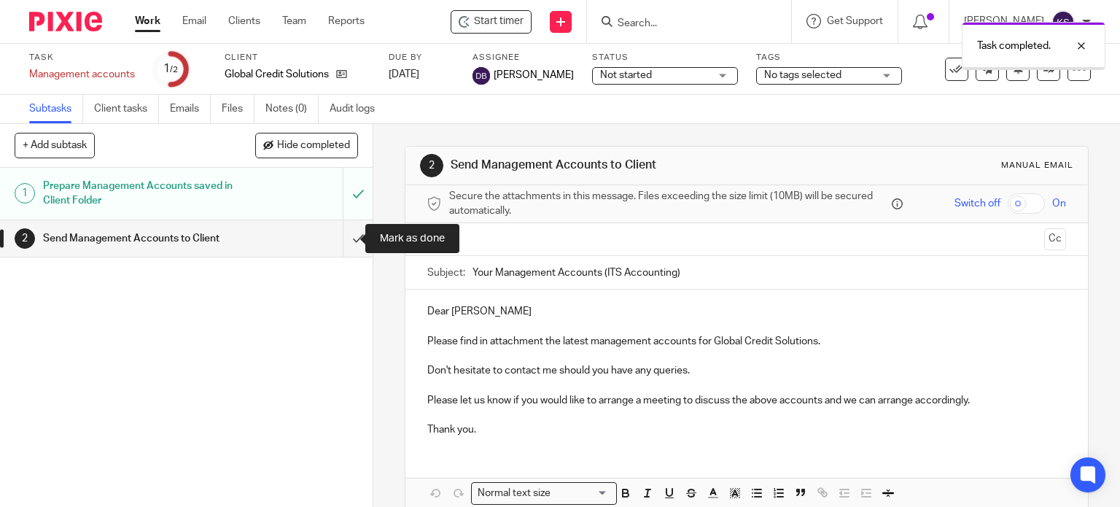
click at [339, 233] on input "submit" at bounding box center [186, 238] width 373 height 36
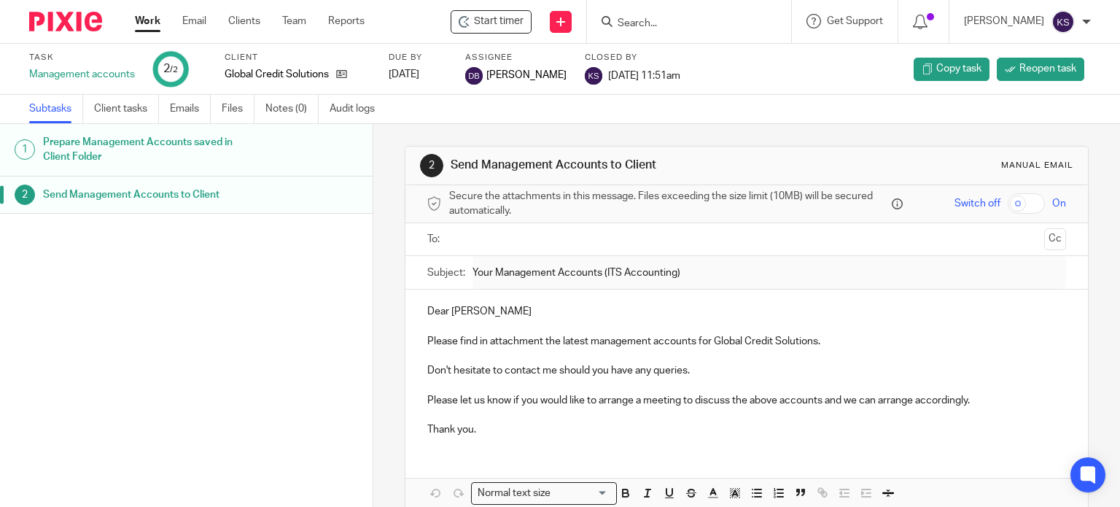
click at [670, 10] on div at bounding box center [689, 21] width 204 height 43
click at [665, 18] on input "Search" at bounding box center [681, 24] width 131 height 13
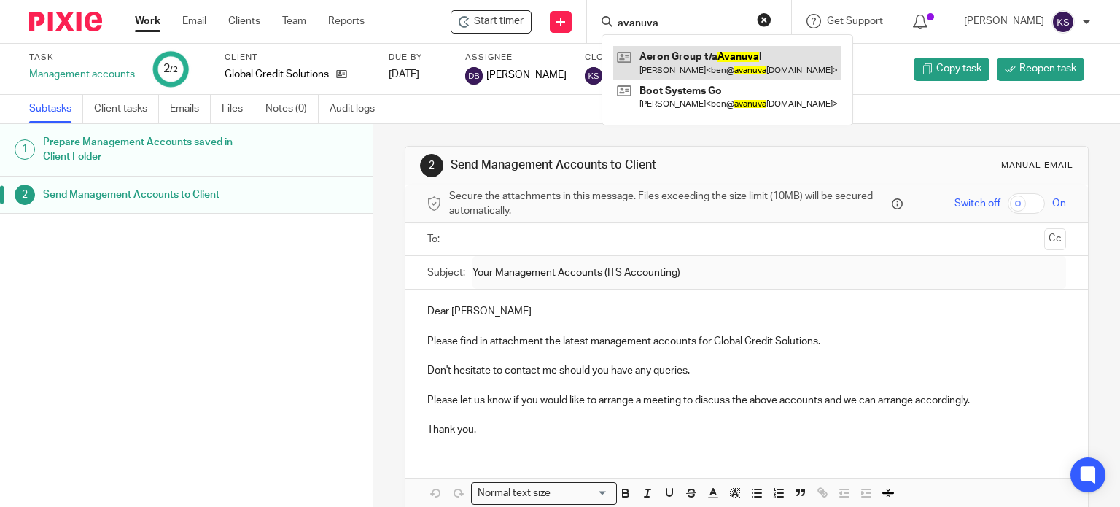
type input "avanuva"
click at [685, 58] on link at bounding box center [727, 63] width 228 height 34
